Goal: Information Seeking & Learning: Find specific page/section

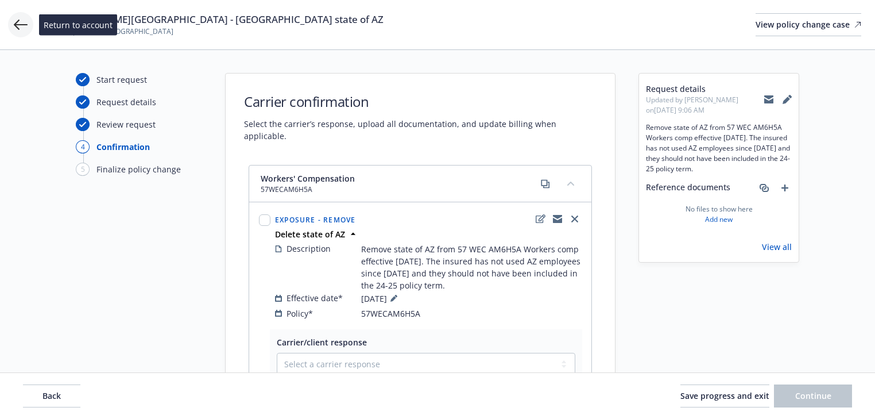
click at [17, 22] on icon at bounding box center [21, 25] width 14 height 10
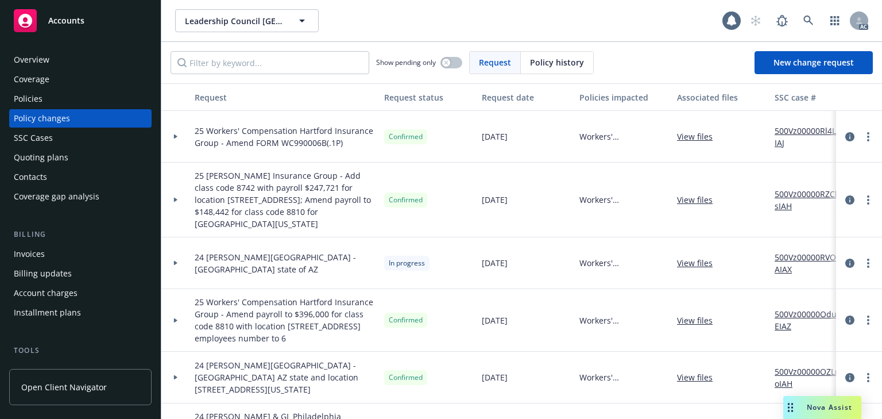
click at [47, 95] on div "Policies" at bounding box center [80, 99] width 133 height 18
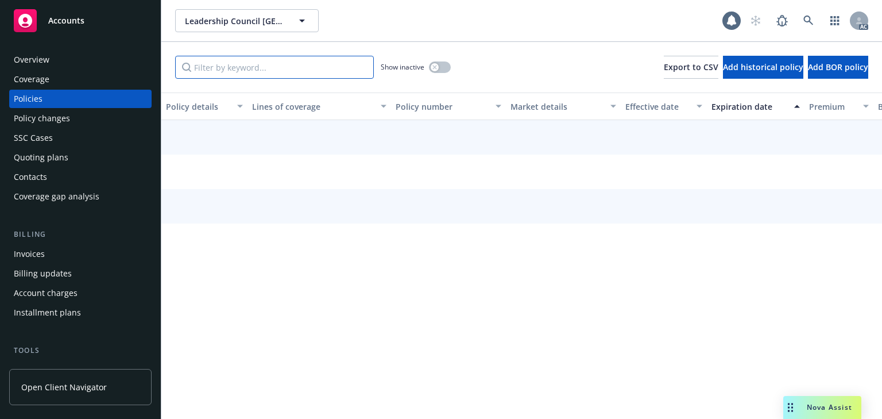
click at [261, 68] on input "Filter by keyword..." at bounding box center [274, 67] width 199 height 23
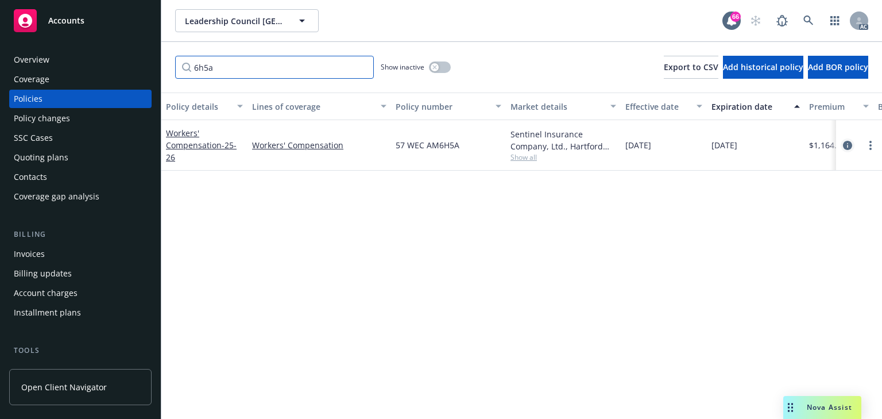
type input "6h5a"
click at [847, 146] on icon "circleInformation" at bounding box center [847, 145] width 9 height 9
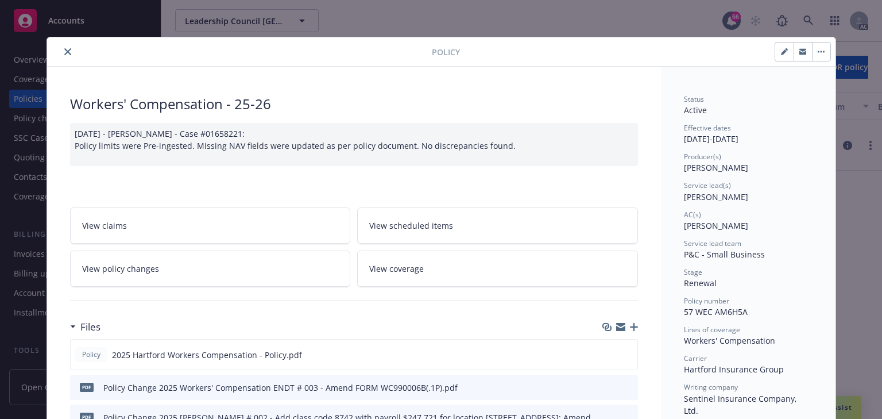
click at [233, 266] on link "View policy changes" at bounding box center [210, 268] width 281 height 36
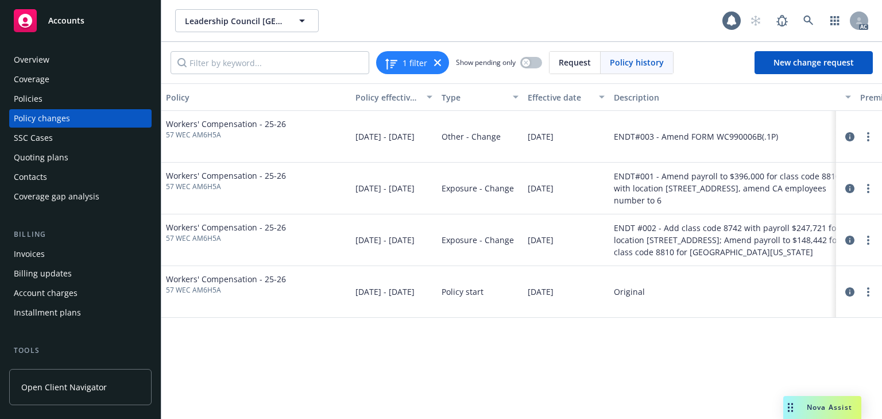
click at [595, 380] on div "Policy Policy effective dates Type Effective date Description Premium change An…" at bounding box center [521, 250] width 721 height 335
copy span "57 WEC AM6H5A"
drag, startPoint x: 244, startPoint y: 138, endPoint x: 167, endPoint y: 135, distance: 76.4
click at [167, 135] on span "57 WEC AM6H5A" at bounding box center [226, 135] width 120 height 10
click at [60, 101] on div "Policies" at bounding box center [80, 99] width 133 height 18
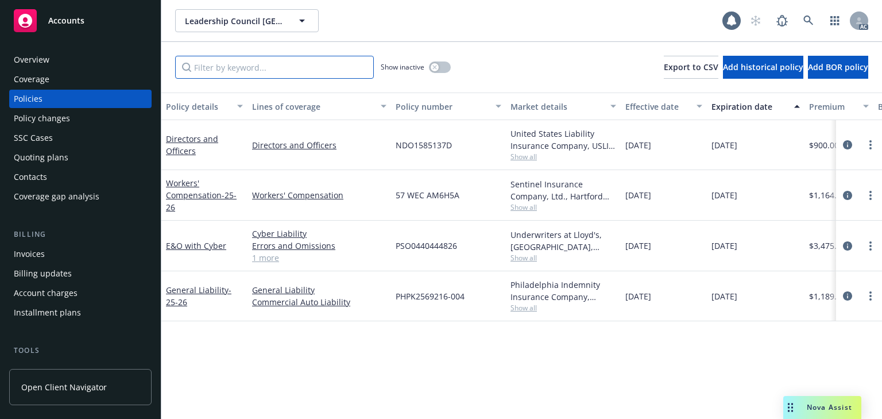
click at [292, 68] on input "Filter by keyword..." at bounding box center [274, 67] width 199 height 23
click at [84, 126] on div "Policy changes" at bounding box center [80, 118] width 133 height 18
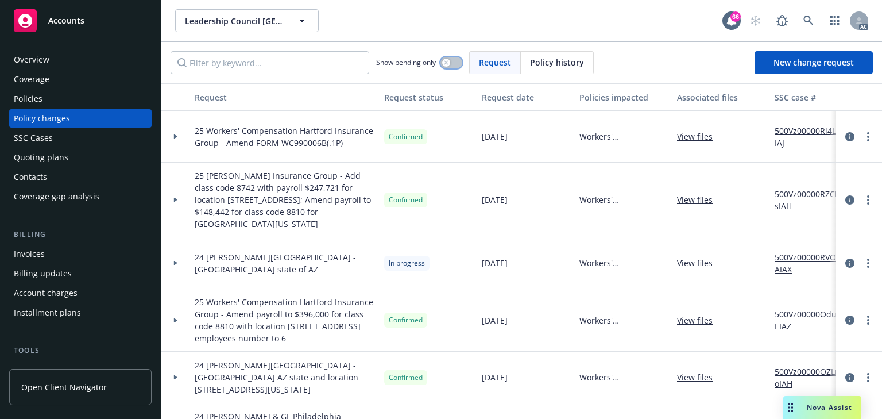
click at [451, 61] on button "button" at bounding box center [452, 62] width 22 height 11
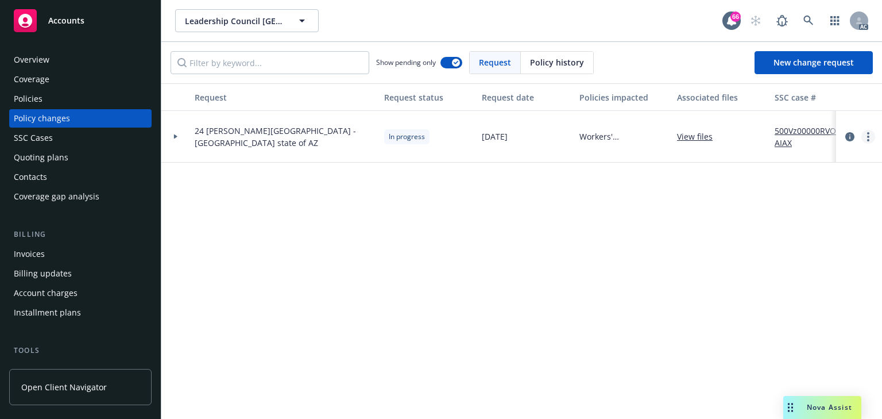
click at [866, 137] on link "more" at bounding box center [869, 137] width 14 height 14
click at [747, 164] on link "Copy logging email" at bounding box center [776, 160] width 197 height 23
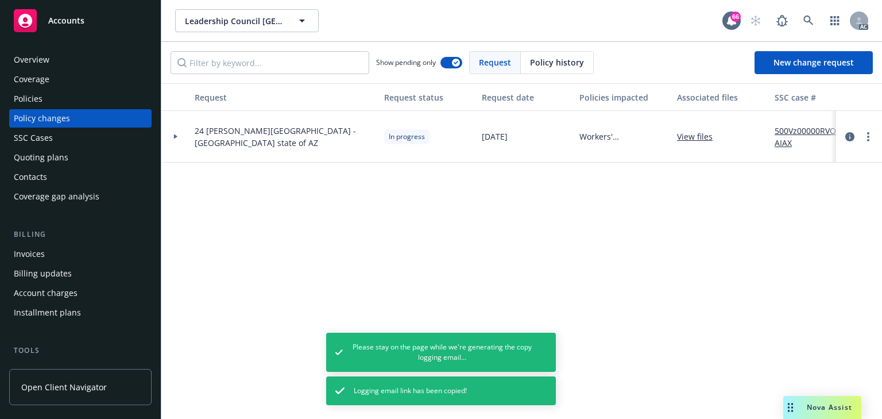
click at [48, 98] on div "Policies" at bounding box center [80, 99] width 133 height 18
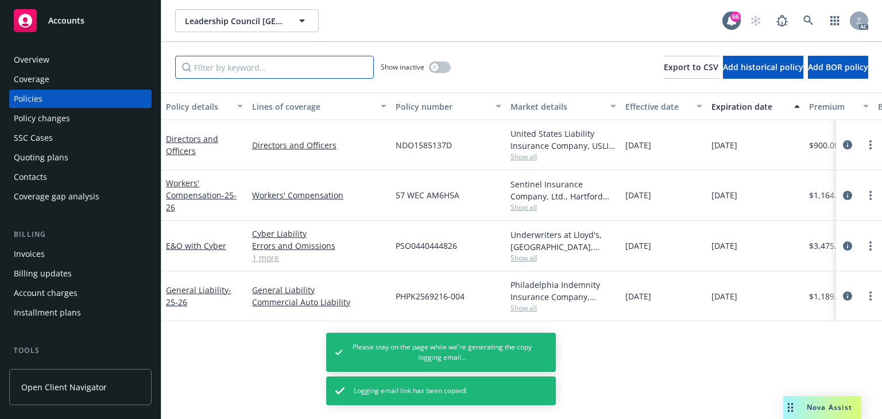
click at [283, 69] on input "Filter by keyword..." at bounding box center [274, 67] width 199 height 23
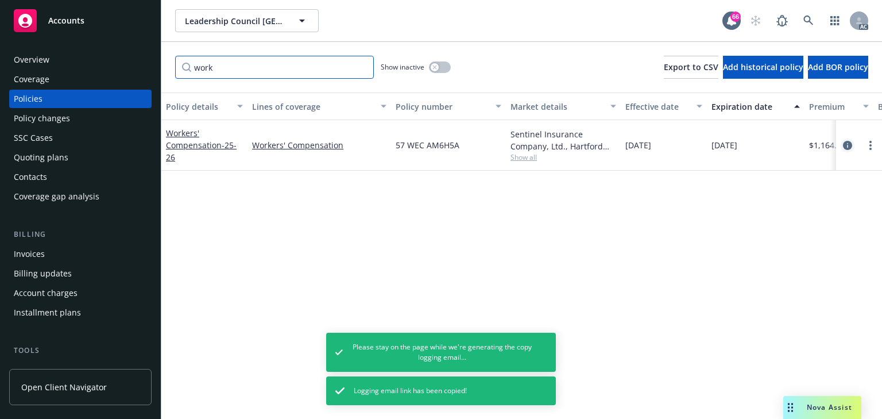
type input "work"
click at [847, 145] on icon "circleInformation" at bounding box center [847, 145] width 9 height 9
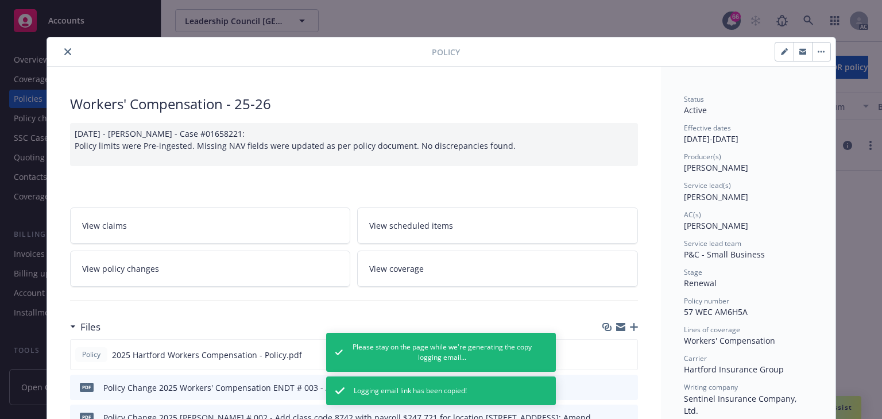
scroll to position [34, 0]
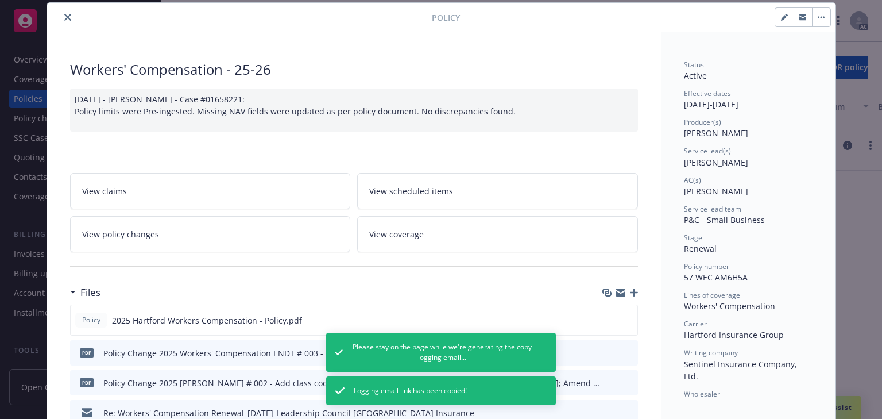
drag, startPoint x: 685, startPoint y: 161, endPoint x: 736, endPoint y: 161, distance: 51.1
click at [736, 161] on span "[PERSON_NAME]" at bounding box center [716, 162] width 64 height 11
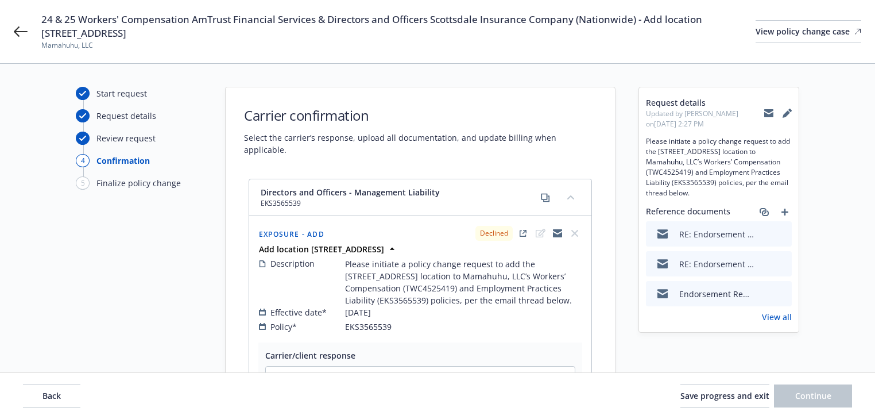
select select "DECLINED_BY_CARRIER"
